Goal: Task Accomplishment & Management: Complete application form

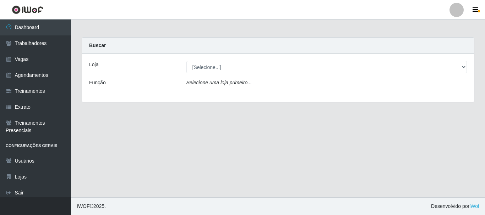
click at [275, 94] on div "Loja [Selecione...] Casa Galiotto Restaurante Função Selecione [PERSON_NAME] pr…" at bounding box center [278, 78] width 392 height 48
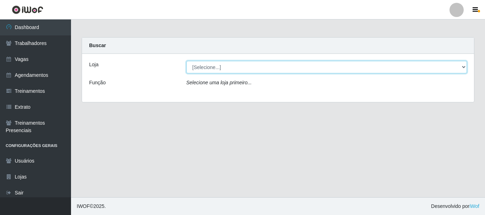
click at [268, 72] on select "[Selecione...] Casa Galiotto Restaurante" at bounding box center [326, 67] width 281 height 12
select select "279"
click at [186, 61] on select "[Selecione...] Casa Galiotto Restaurante" at bounding box center [326, 67] width 281 height 12
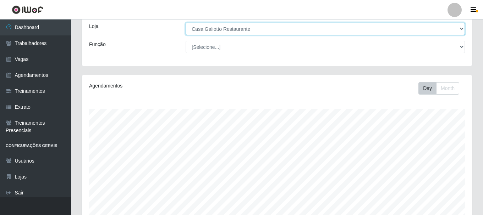
scroll to position [161, 0]
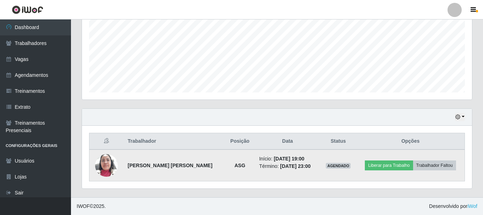
click at [98, 160] on img at bounding box center [106, 166] width 23 height 30
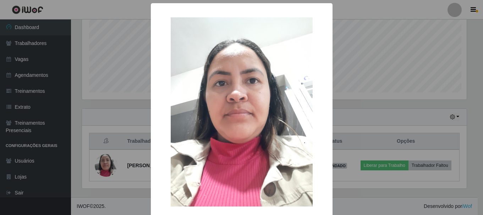
scroll to position [147, 387]
click at [128, 126] on div "× OK Cancel" at bounding box center [242, 107] width 485 height 215
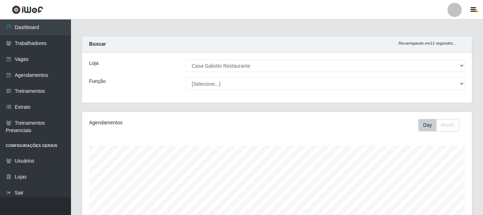
scroll to position [0, 0]
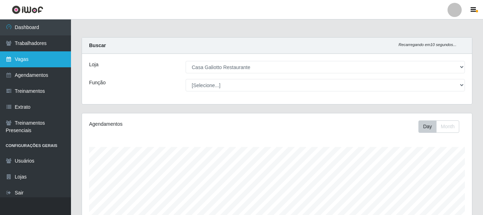
click at [18, 57] on link "Vagas" at bounding box center [35, 59] width 71 height 16
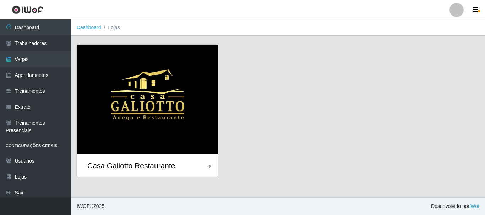
click at [191, 167] on div "Casa Galiotto Restaurante" at bounding box center [147, 165] width 141 height 23
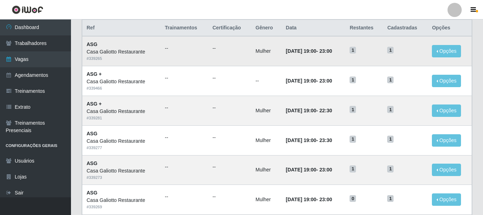
scroll to position [71, 0]
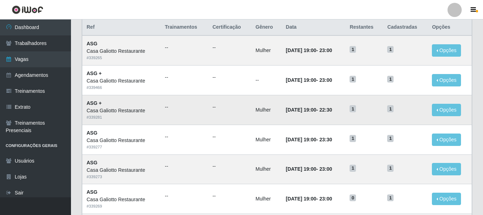
click at [264, 100] on td "Mulher" at bounding box center [266, 110] width 30 height 30
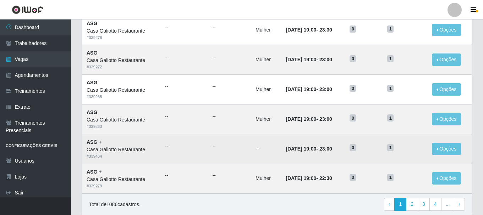
scroll to position [386, 0]
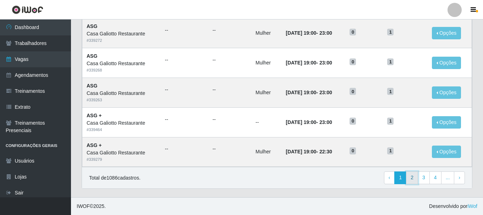
click at [410, 178] on link "2" at bounding box center [412, 178] width 12 height 13
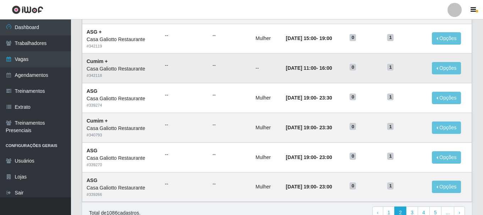
scroll to position [386, 0]
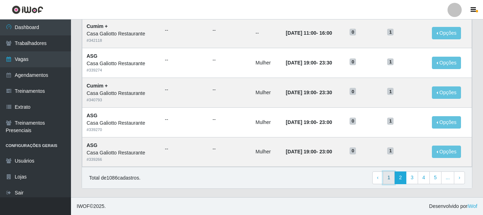
click at [389, 176] on link "1" at bounding box center [389, 178] width 12 height 13
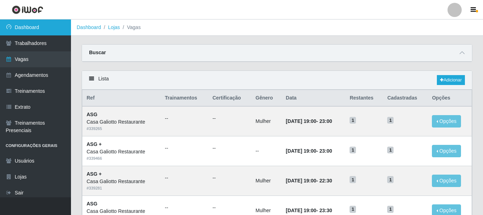
click at [55, 33] on link "Dashboard" at bounding box center [35, 28] width 71 height 16
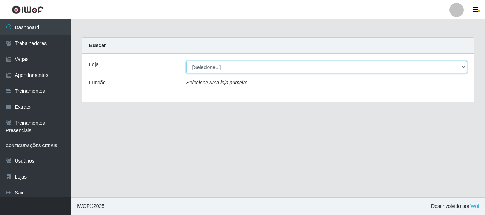
drag, startPoint x: 209, startPoint y: 70, endPoint x: 214, endPoint y: 73, distance: 6.2
click at [209, 70] on select "[Selecione...] [GEOGRAPHIC_DATA]" at bounding box center [326, 67] width 281 height 12
select select "279"
click at [186, 61] on select "[Selecione...] [GEOGRAPHIC_DATA]" at bounding box center [326, 67] width 281 height 12
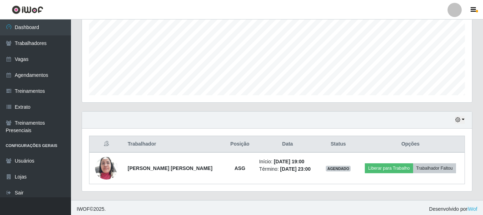
scroll to position [161, 0]
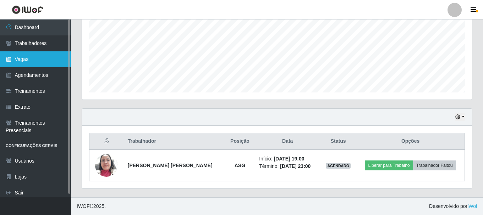
click at [46, 60] on link "Vagas" at bounding box center [35, 59] width 71 height 16
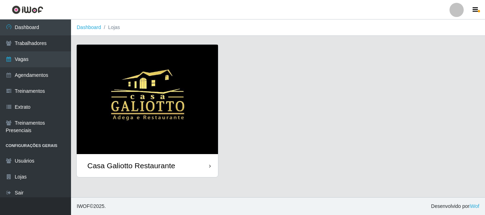
click at [195, 168] on div "Casa Galiotto Restaurante" at bounding box center [147, 165] width 141 height 23
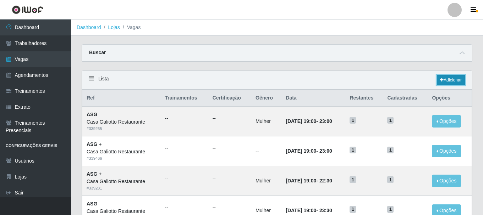
click at [449, 80] on link "Adicionar" at bounding box center [451, 80] width 28 height 10
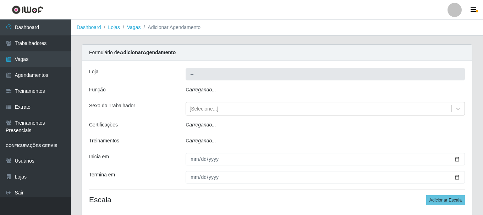
type input "Casa Galiotto Restaurante"
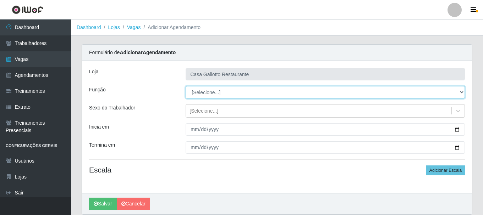
click at [294, 96] on select "[Selecione...] ASG ASG + ASG ++ Auxiliar de Cozinha Auxiliar de Cozinha + Auxil…" at bounding box center [325, 92] width 279 height 12
select select "80"
click at [186, 86] on select "[Selecione...] ASG ASG + ASG ++ Auxiliar de Cozinha Auxiliar de Cozinha + Auxil…" at bounding box center [325, 92] width 279 height 12
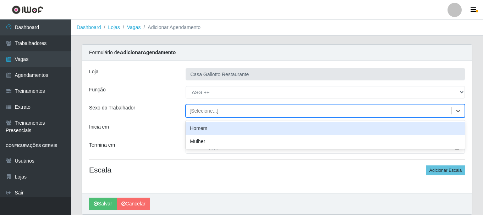
click at [384, 111] on div "[Selecione...]" at bounding box center [319, 111] width 266 height 12
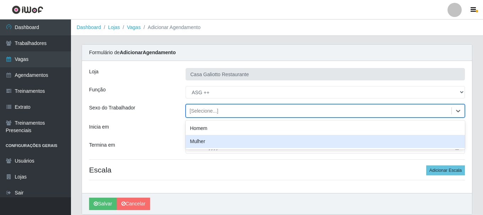
click at [377, 138] on div "Mulher" at bounding box center [325, 141] width 279 height 13
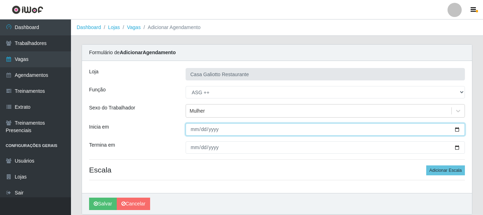
click at [460, 130] on input "Inicia em" at bounding box center [325, 130] width 279 height 12
type input "[DATE]"
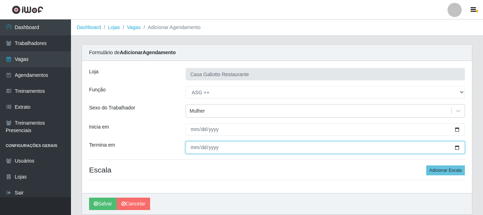
click at [459, 148] on input "Termina em" at bounding box center [325, 148] width 279 height 12
type input "[DATE]"
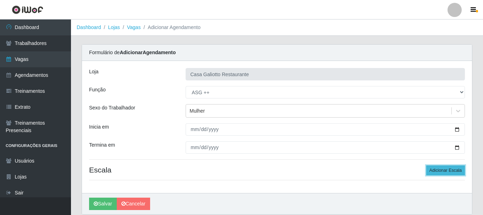
click at [454, 171] on button "Adicionar Escala" at bounding box center [445, 171] width 39 height 10
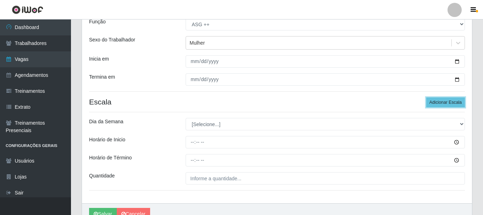
scroll to position [71, 0]
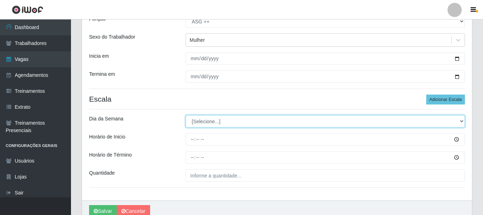
click at [221, 121] on select "[Selecione...] Segunda Terça Quarta Quinta Sexta Sábado Domingo" at bounding box center [325, 121] width 279 height 12
select select "6"
click at [186, 115] on select "[Selecione...] Segunda Terça Quarta Quinta Sexta Sábado Domingo" at bounding box center [325, 121] width 279 height 12
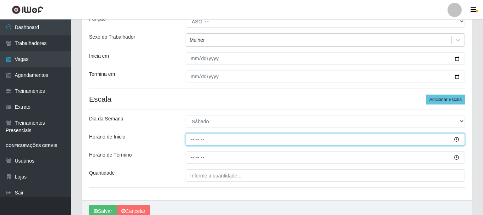
click at [192, 140] on input "Horário de Inicio" at bounding box center [325, 139] width 279 height 12
type input "15:00"
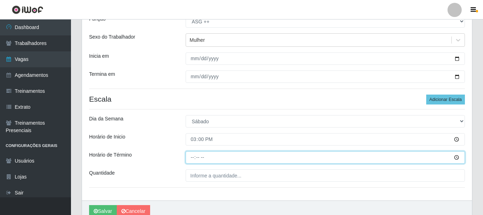
click at [195, 158] on input "Horário de Término" at bounding box center [325, 158] width 279 height 12
type input "19:00"
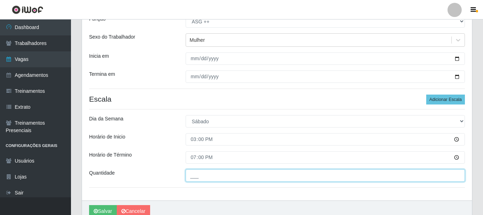
click at [203, 178] on input "___" at bounding box center [325, 176] width 279 height 12
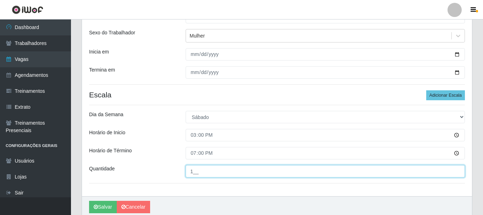
scroll to position [104, 0]
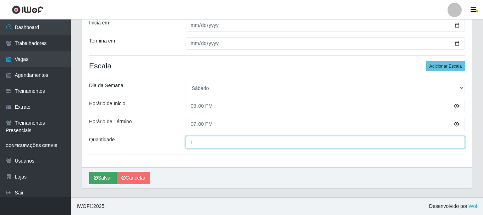
type input "1__"
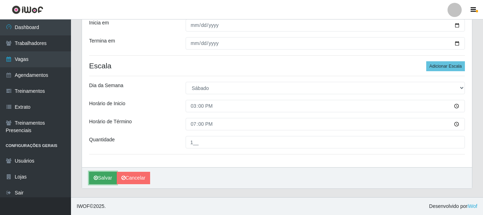
click at [91, 177] on button "Salvar" at bounding box center [103, 178] width 28 height 12
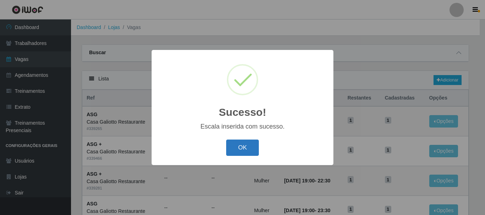
click at [243, 152] on button "OK" at bounding box center [242, 148] width 33 height 17
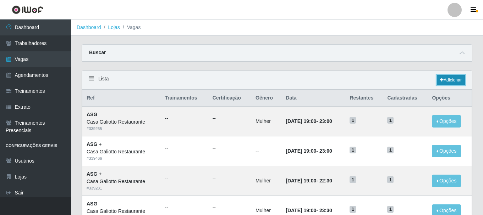
click at [457, 77] on link "Adicionar" at bounding box center [451, 80] width 28 height 10
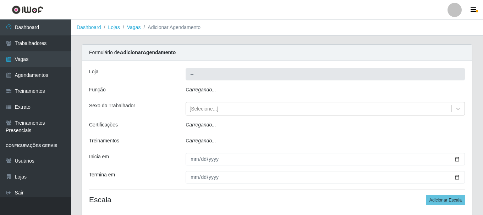
type input "Casa Galiotto Restaurante"
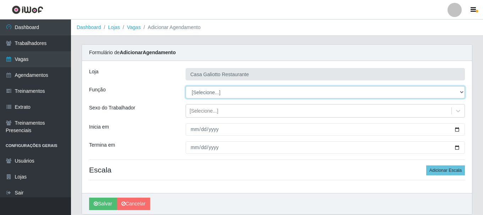
click at [258, 95] on select "[Selecione...] ASG ASG + ASG ++ Auxiliar de Cozinha Auxiliar de Cozinha + Auxil…" at bounding box center [325, 92] width 279 height 12
select select "80"
click at [186, 86] on select "[Selecione...] ASG ASG + ASG ++ Auxiliar de Cozinha Auxiliar de Cozinha + Auxil…" at bounding box center [325, 92] width 279 height 12
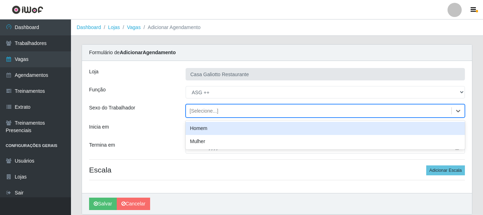
click at [289, 112] on div "[Selecione...]" at bounding box center [319, 111] width 266 height 12
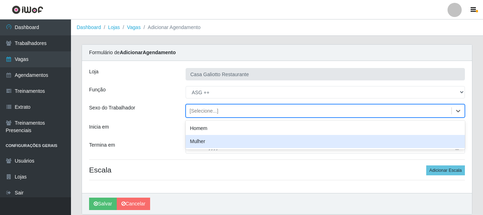
click at [286, 138] on div "Mulher" at bounding box center [325, 141] width 279 height 13
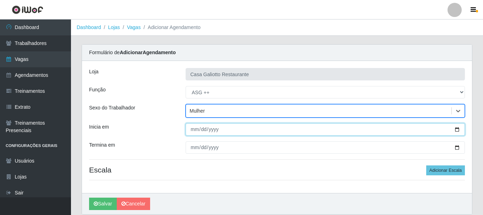
click at [460, 129] on input "Inicia em" at bounding box center [325, 130] width 279 height 12
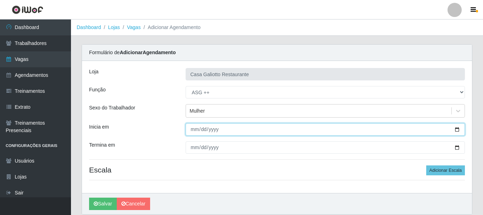
type input "[DATE]"
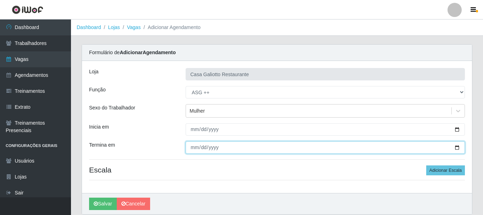
click at [458, 149] on input "Termina em" at bounding box center [325, 148] width 279 height 12
type input "[DATE]"
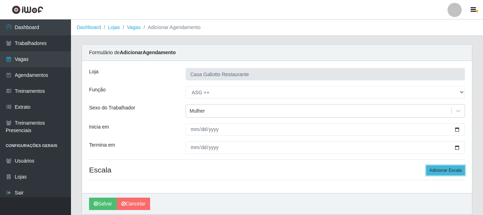
click at [444, 173] on button "Adicionar Escala" at bounding box center [445, 171] width 39 height 10
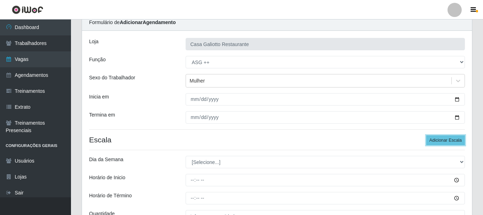
scroll to position [71, 0]
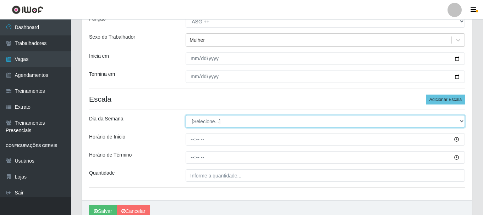
click at [226, 123] on select "[Selecione...] Segunda Terça Quarta Quinta Sexta Sábado Domingo" at bounding box center [325, 121] width 279 height 12
select select "0"
click at [186, 115] on select "[Selecione...] Segunda Terça Quarta Quinta Sexta Sábado Domingo" at bounding box center [325, 121] width 279 height 12
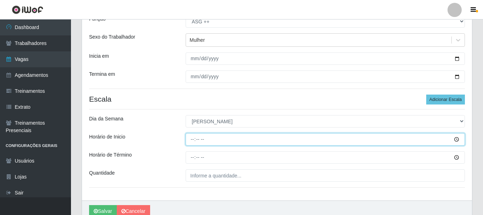
click at [194, 141] on input "Horário de Inicio" at bounding box center [325, 139] width 279 height 12
type input "15:00"
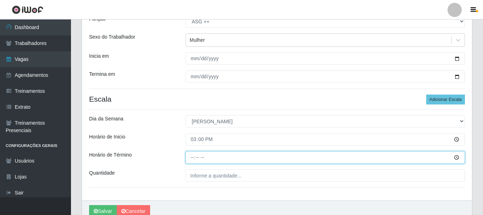
click at [193, 158] on input "Horário de Término" at bounding box center [325, 158] width 279 height 12
type input "19:00"
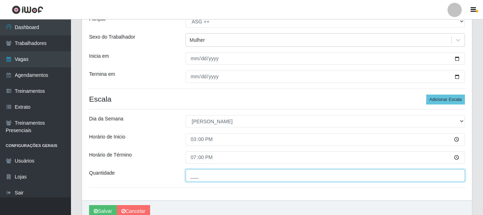
click at [205, 174] on input "___" at bounding box center [325, 176] width 279 height 12
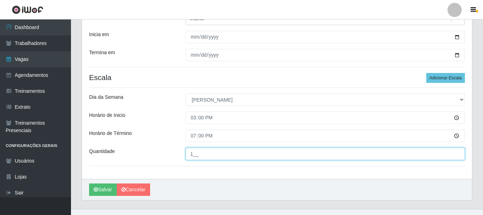
scroll to position [104, 0]
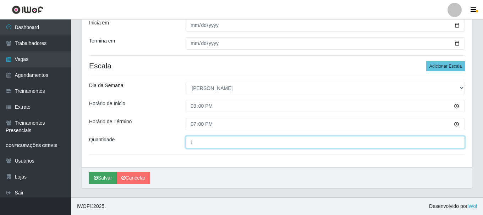
type input "1__"
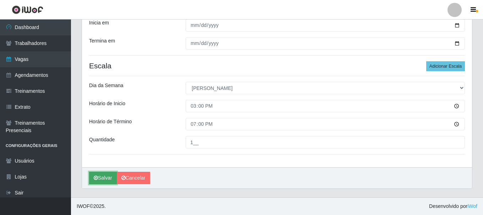
click at [114, 176] on button "Salvar" at bounding box center [103, 178] width 28 height 12
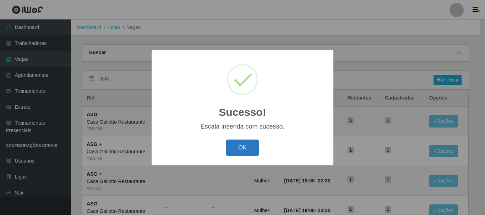
click at [238, 153] on button "OK" at bounding box center [242, 148] width 33 height 17
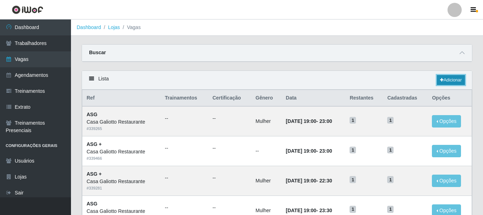
click at [460, 79] on link "Adicionar" at bounding box center [451, 80] width 28 height 10
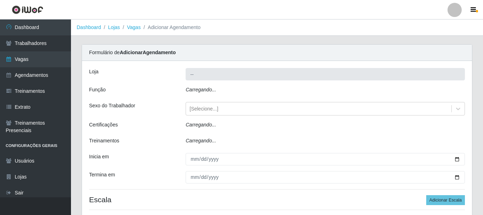
type input "Casa Galiotto Restaurante"
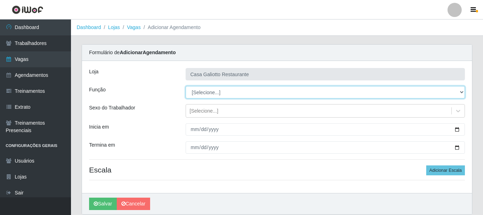
click at [288, 94] on select "[Selecione...] ASG ASG + ASG ++ Auxiliar de Cozinha Auxiliar de Cozinha + Auxil…" at bounding box center [325, 92] width 279 height 12
select select "92"
click at [186, 86] on select "[Selecione...] ASG ASG + ASG ++ Auxiliar de Cozinha Auxiliar de Cozinha + Auxil…" at bounding box center [325, 92] width 279 height 12
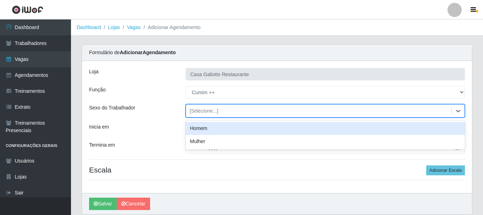
click at [358, 114] on div "[Selecione...]" at bounding box center [319, 111] width 266 height 12
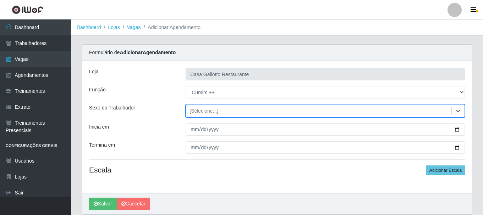
click at [398, 114] on div "[Selecione...]" at bounding box center [319, 111] width 266 height 12
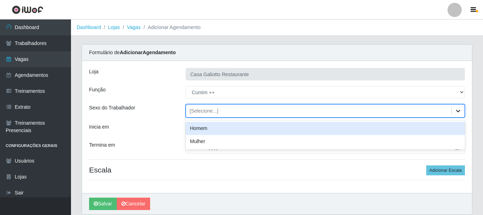
click at [459, 113] on icon at bounding box center [458, 111] width 7 height 7
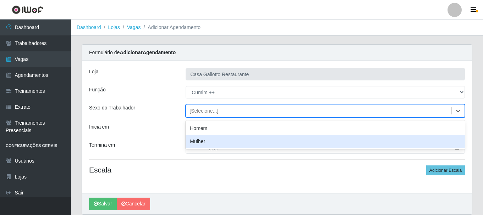
click at [332, 136] on div "Mulher" at bounding box center [325, 141] width 279 height 13
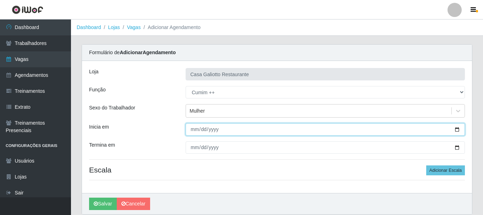
click at [460, 127] on input "Inicia em" at bounding box center [325, 130] width 279 height 12
type input "[DATE]"
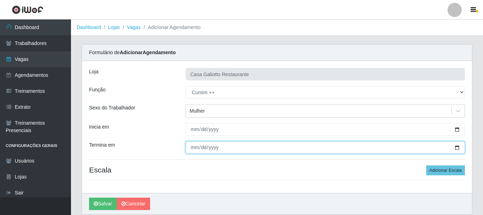
click at [458, 148] on input "Termina em" at bounding box center [325, 148] width 279 height 12
type input "[DATE]"
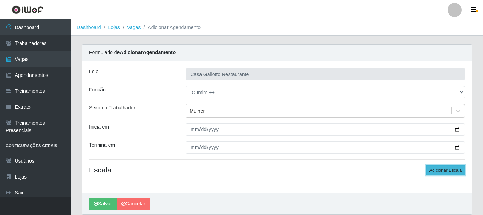
click at [441, 172] on button "Adicionar Escala" at bounding box center [445, 171] width 39 height 10
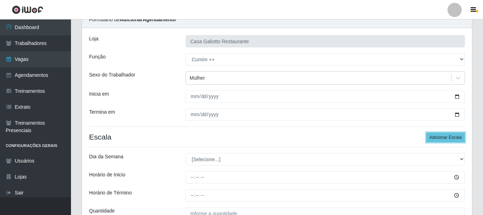
scroll to position [71, 0]
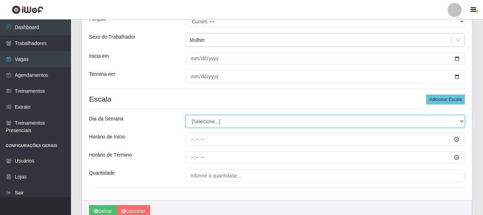
click at [278, 122] on select "[Selecione...] Segunda Terça Quarta Quinta Sexta Sábado Domingo" at bounding box center [325, 121] width 279 height 12
select select "6"
click at [186, 115] on select "[Selecione...] Segunda Terça Quarta Quinta Sexta Sábado Domingo" at bounding box center [325, 121] width 279 height 12
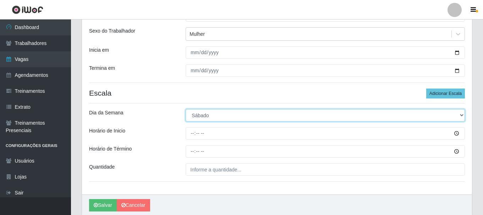
scroll to position [104, 0]
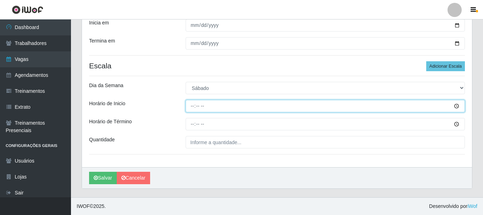
click at [193, 108] on input "Horário de Inicio" at bounding box center [325, 106] width 279 height 12
type input "12:00"
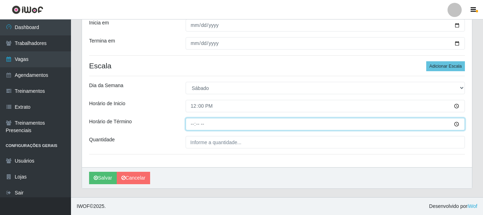
click at [191, 125] on input "Horário de Término" at bounding box center [325, 124] width 279 height 12
type input "17:00"
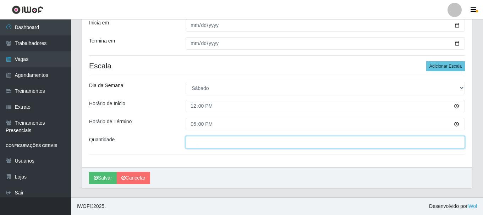
click at [206, 145] on input "___" at bounding box center [325, 142] width 279 height 12
type input "1__"
click at [89, 172] on button "Salvar" at bounding box center [103, 178] width 28 height 12
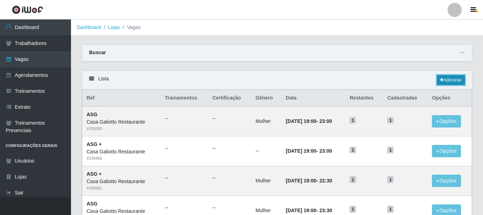
click at [451, 76] on link "Adicionar" at bounding box center [451, 80] width 28 height 10
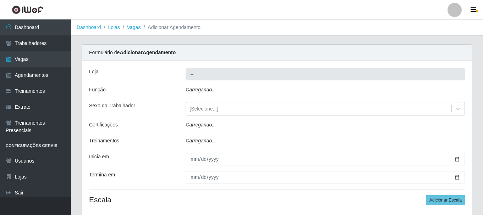
type input "Casa Galiotto Restaurante"
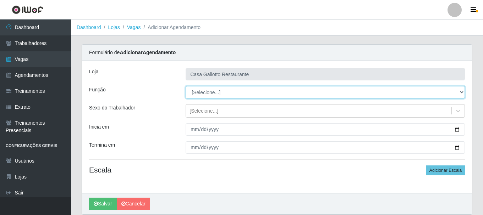
click at [246, 91] on select "[Selecione...] ASG ASG + ASG ++ Auxiliar de Cozinha Auxiliar de Cozinha + Auxil…" at bounding box center [325, 92] width 279 height 12
click at [186, 86] on select "[Selecione...] ASG ASG + ASG ++ Auxiliar de Cozinha Auxiliar de Cozinha + Auxil…" at bounding box center [325, 92] width 279 height 12
click at [246, 92] on select "[Selecione...] ASG ASG + ASG ++ Auxiliar de Cozinha Auxiliar de Cozinha + Auxil…" at bounding box center [325, 92] width 279 height 12
select select "92"
click at [186, 86] on select "[Selecione...] ASG ASG + ASG ++ Auxiliar de Cozinha Auxiliar de Cozinha + Auxil…" at bounding box center [325, 92] width 279 height 12
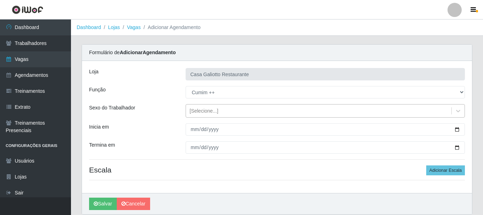
click at [290, 111] on div "[Selecione...]" at bounding box center [319, 111] width 266 height 12
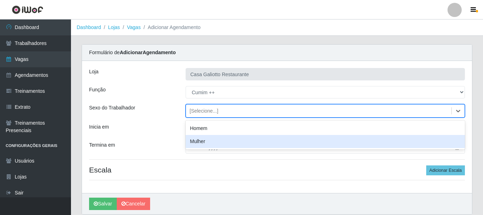
click at [291, 141] on div "Mulher" at bounding box center [325, 141] width 279 height 13
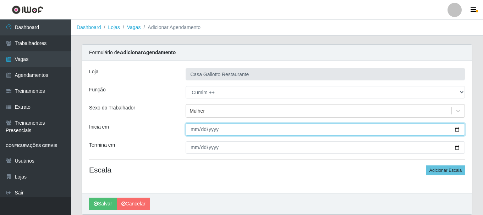
click at [456, 128] on input "Inicia em" at bounding box center [325, 130] width 279 height 12
type input "[DATE]"
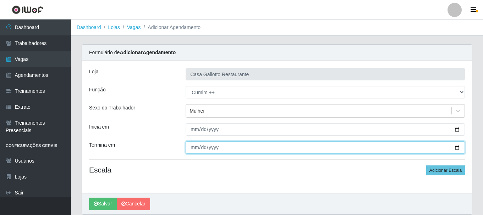
click at [457, 145] on input "Termina em" at bounding box center [325, 148] width 279 height 12
type input "[DATE]"
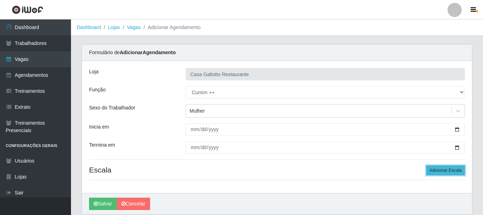
click at [429, 173] on button "Adicionar Escala" at bounding box center [445, 171] width 39 height 10
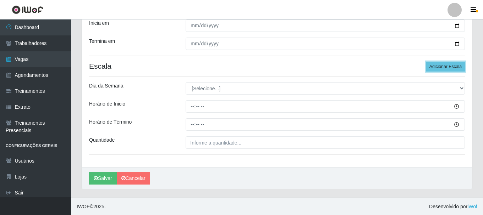
scroll to position [104, 0]
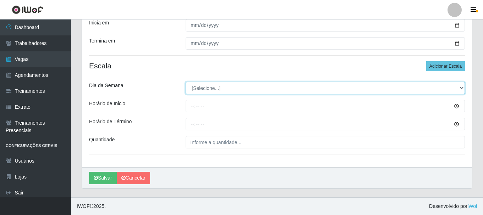
click at [222, 87] on select "[Selecione...] Segunda Terça Quarta Quinta Sexta Sábado Domingo" at bounding box center [325, 88] width 279 height 12
select select "0"
click at [186, 82] on select "[Selecione...] Segunda Terça Quarta Quinta Sexta Sábado Domingo" at bounding box center [325, 88] width 279 height 12
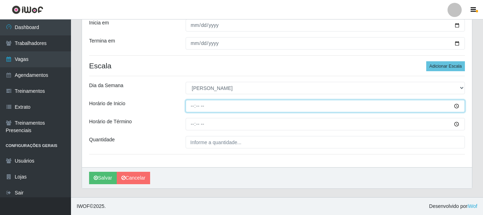
click at [194, 105] on input "Horário de Inicio" at bounding box center [325, 106] width 279 height 12
type input "12:00"
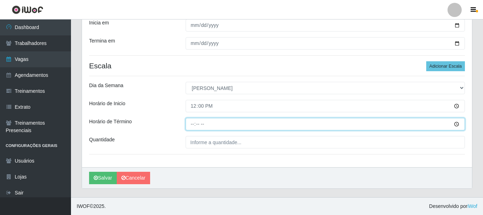
click at [192, 125] on input "Horário de Término" at bounding box center [325, 124] width 279 height 12
type input "17:00"
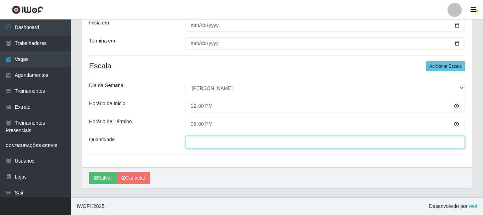
click at [198, 146] on input "___" at bounding box center [325, 142] width 279 height 12
type input "1__"
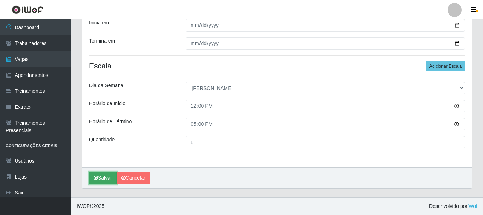
click at [100, 180] on button "Salvar" at bounding box center [103, 178] width 28 height 12
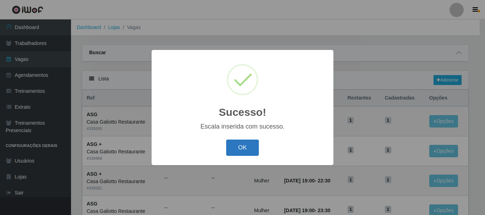
click at [232, 151] on button "OK" at bounding box center [242, 148] width 33 height 17
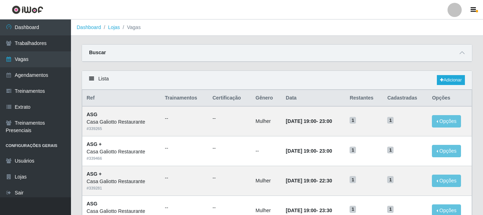
click at [443, 75] on div "Lista Adicionar" at bounding box center [277, 80] width 390 height 19
click at [444, 81] on link "Adicionar" at bounding box center [451, 80] width 28 height 10
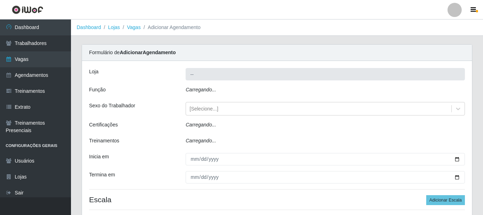
type input "Casa Galiotto Restaurante"
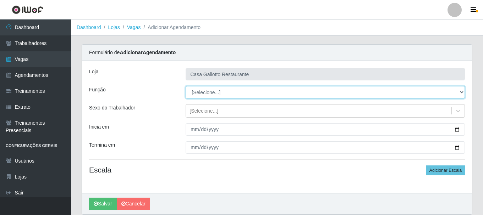
click at [308, 92] on select "[Selecione...] ASG ASG + ASG ++ Auxiliar de Cozinha Auxiliar de Cozinha + Auxil…" at bounding box center [325, 92] width 279 height 12
select select "91"
click at [186, 86] on select "[Selecione...] ASG ASG + ASG ++ Auxiliar de Cozinha Auxiliar de Cozinha + Auxil…" at bounding box center [325, 92] width 279 height 12
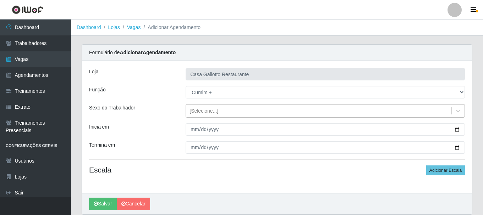
click at [298, 110] on div "[Selecione...]" at bounding box center [319, 111] width 266 height 12
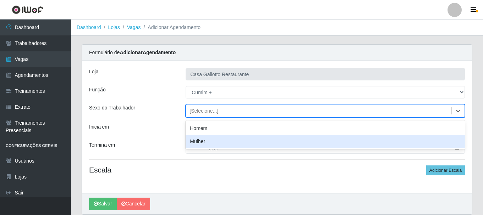
click at [285, 138] on div "Mulher" at bounding box center [325, 141] width 279 height 13
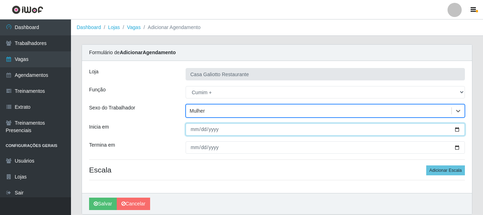
click at [457, 130] on input "Inicia em" at bounding box center [325, 130] width 279 height 12
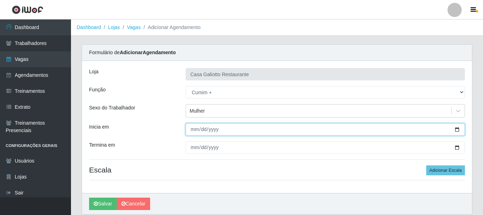
type input "[DATE]"
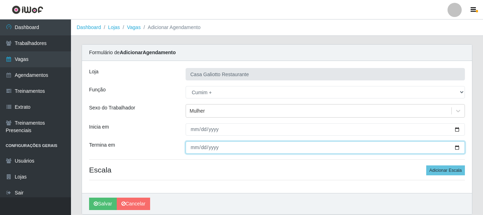
click at [457, 147] on input "Termina em" at bounding box center [325, 148] width 279 height 12
type input "[DATE]"
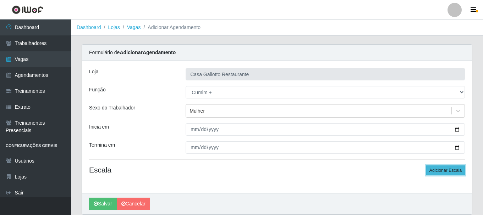
click at [435, 174] on button "Adicionar Escala" at bounding box center [445, 171] width 39 height 10
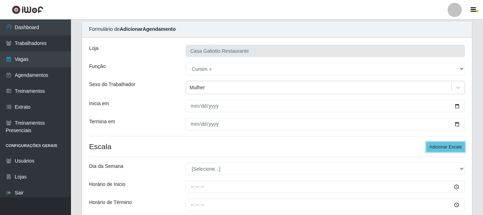
scroll to position [104, 0]
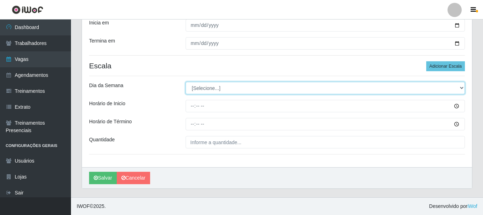
click at [227, 90] on select "[Selecione...] Segunda Terça Quarta Quinta Sexta Sábado Domingo" at bounding box center [325, 88] width 279 height 12
select select "4"
click at [186, 82] on select "[Selecione...] Segunda Terça Quarta Quinta Sexta Sábado Domingo" at bounding box center [325, 88] width 279 height 12
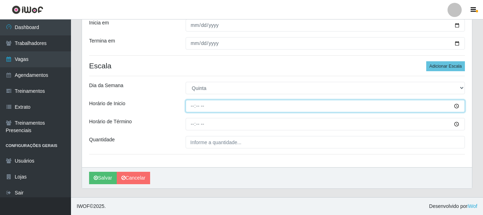
click at [193, 106] on input "Horário de Inicio" at bounding box center [325, 106] width 279 height 12
type input "19:00"
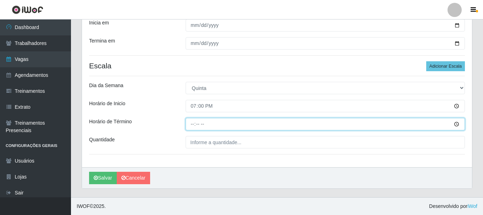
drag, startPoint x: 193, startPoint y: 124, endPoint x: 189, endPoint y: 125, distance: 3.9
click at [190, 124] on input "Horário de Término" at bounding box center [325, 124] width 279 height 12
type input "23:30"
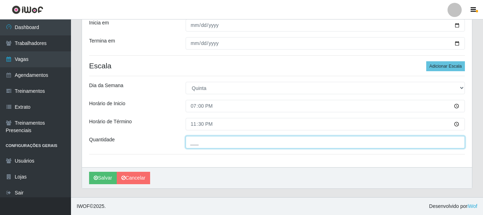
click at [200, 142] on input "___" at bounding box center [325, 142] width 279 height 12
type input "1__"
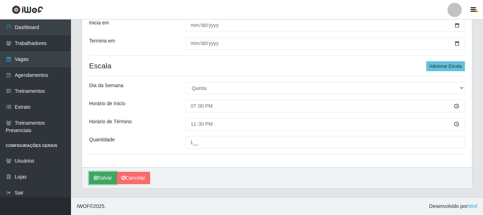
click at [107, 173] on button "Salvar" at bounding box center [103, 178] width 28 height 12
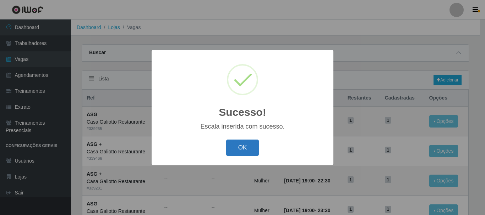
click at [229, 148] on button "OK" at bounding box center [242, 148] width 33 height 17
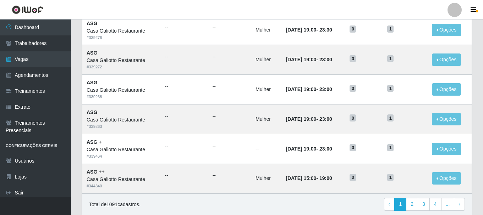
scroll to position [386, 0]
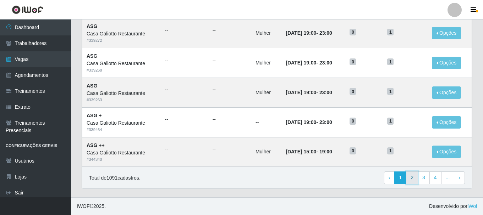
click at [414, 175] on link "2" at bounding box center [412, 178] width 12 height 13
